Goal: Entertainment & Leisure: Consume media (video, audio)

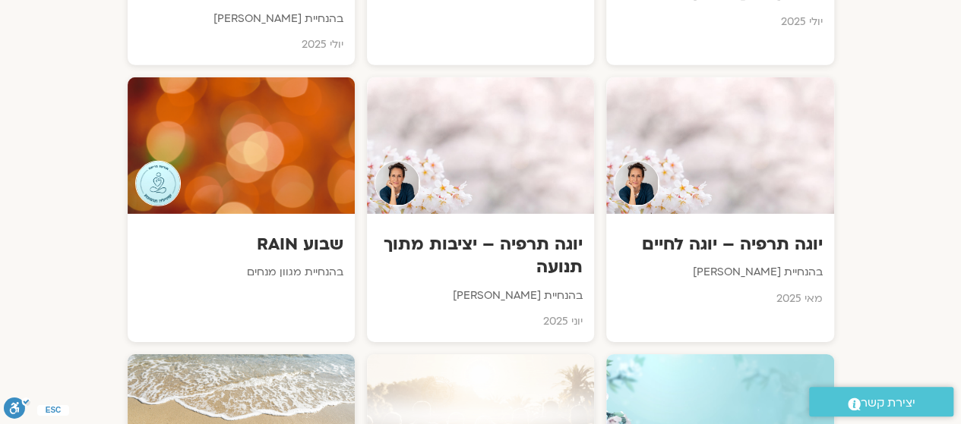
scroll to position [2283, 0]
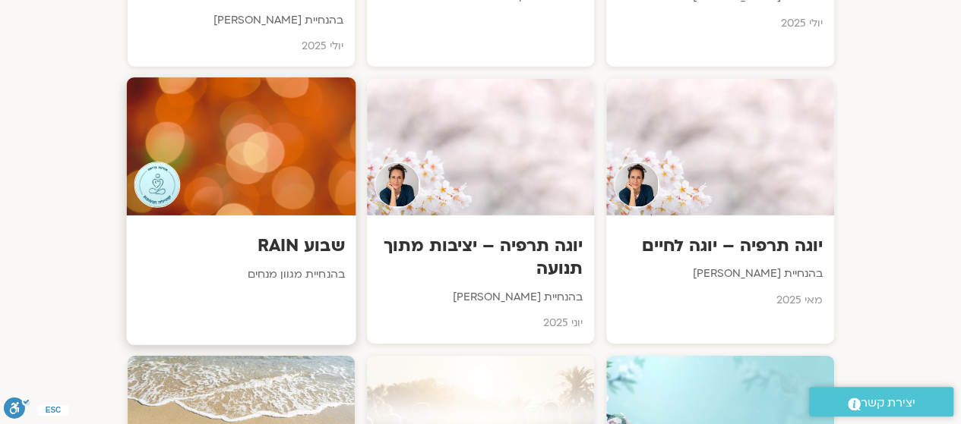
click at [279, 192] on div at bounding box center [240, 146] width 229 height 138
click at [308, 257] on div "שבוע RAIN בהנחיית מגוון מנחים" at bounding box center [240, 260] width 229 height 88
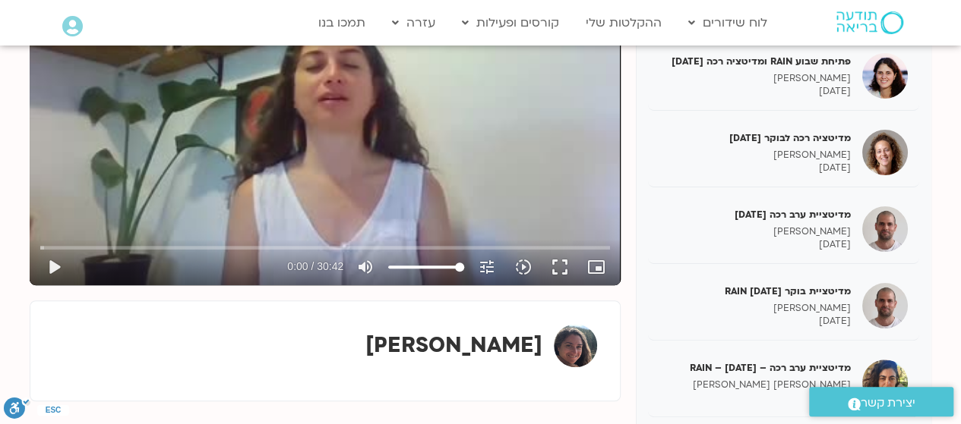
scroll to position [291, 0]
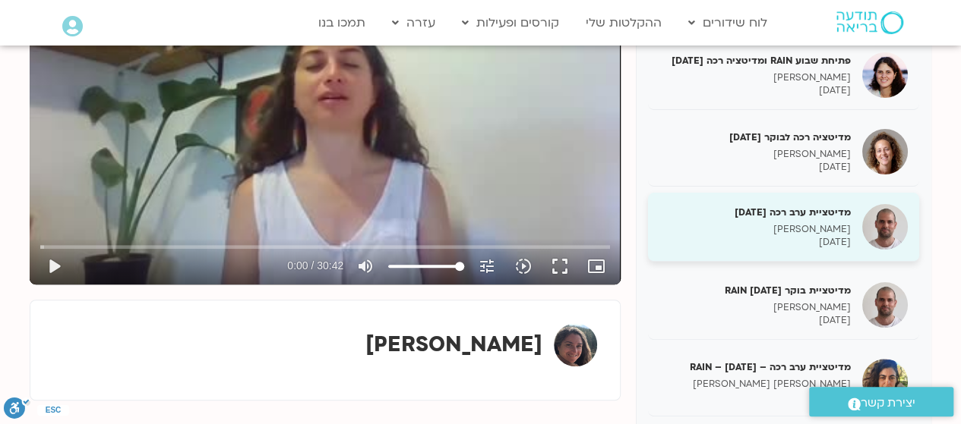
click at [832, 222] on div "מדיטציית ערב רכה [DATE] [PERSON_NAME] [DATE]" at bounding box center [754, 227] width 191 height 43
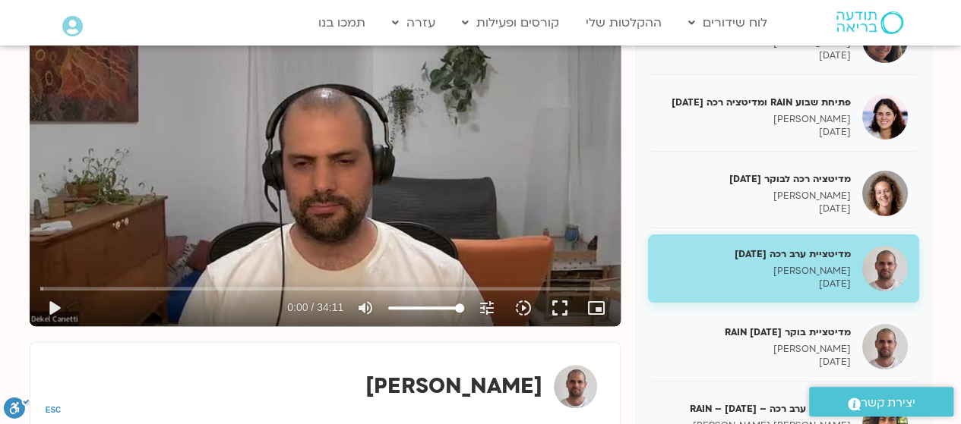
scroll to position [249, 0]
click at [54, 307] on button "pause" at bounding box center [54, 308] width 36 height 36
click at [51, 311] on button "play_arrow" at bounding box center [54, 308] width 36 height 36
type input "42.711228"
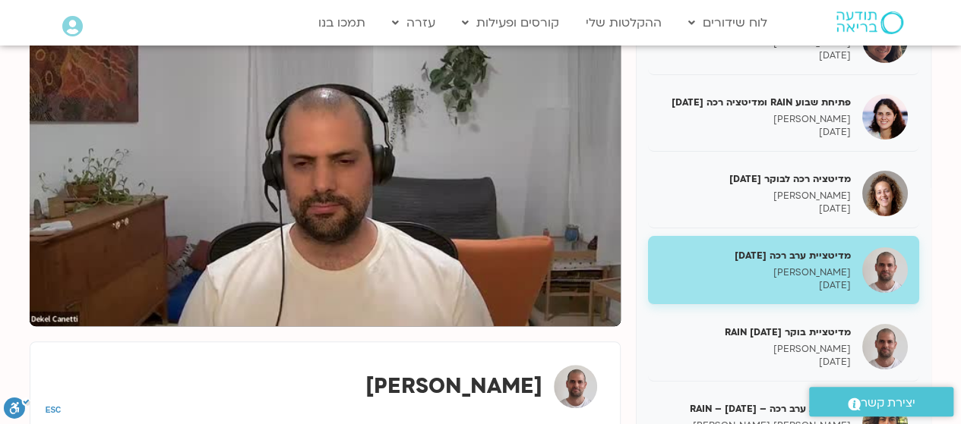
click at [361, 376] on div "[PERSON_NAME]" at bounding box center [325, 386] width 544 height 43
